Goal: Information Seeking & Learning: Learn about a topic

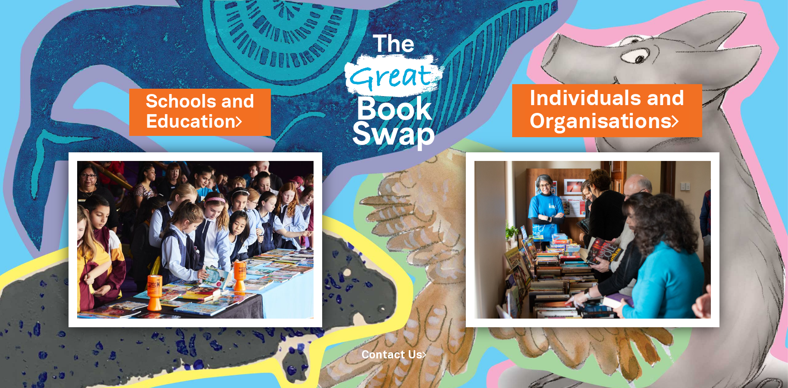
click at [648, 115] on link "Individuals and Organisations" at bounding box center [607, 111] width 156 height 52
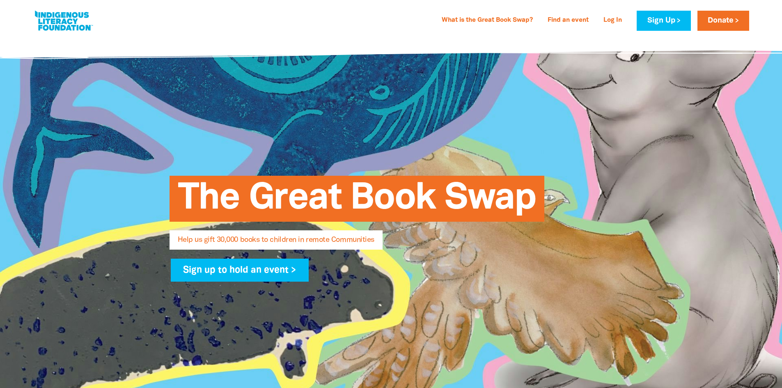
select select "AU"
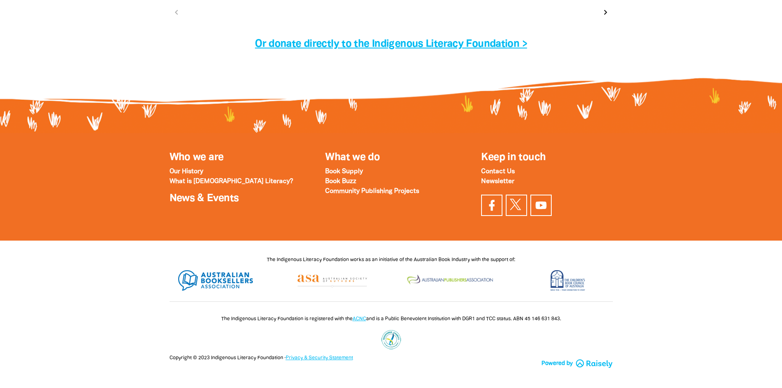
scroll to position [2725, 0]
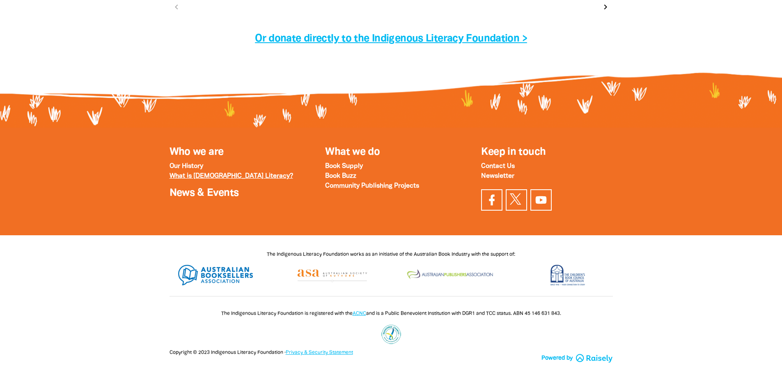
click at [235, 175] on strong "What is [DEMOGRAPHIC_DATA] Literacy?" at bounding box center [231, 176] width 124 height 6
click at [172, 165] on strong "Our History" at bounding box center [186, 166] width 34 height 6
click at [334, 174] on strong "Book Buzz" at bounding box center [340, 176] width 31 height 6
